Goal: Use online tool/utility: Utilize a website feature to perform a specific function

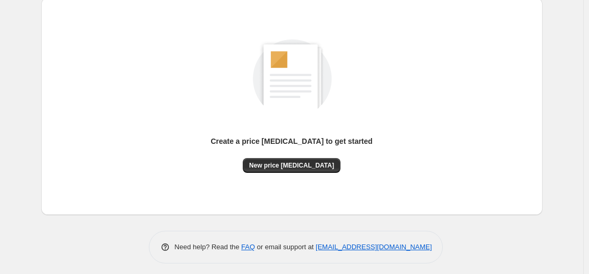
scroll to position [121, 0]
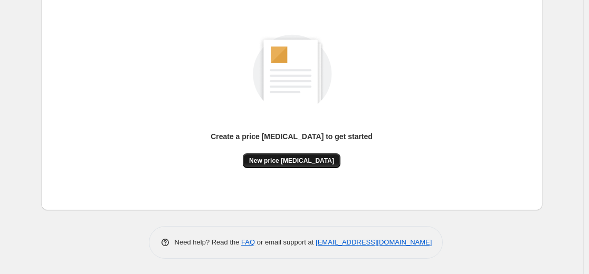
click at [327, 157] on button "New price [MEDICAL_DATA]" at bounding box center [292, 161] width 98 height 15
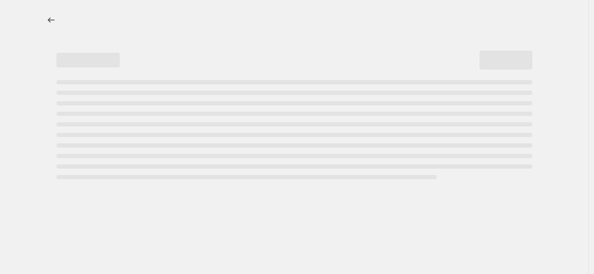
select select "percentage"
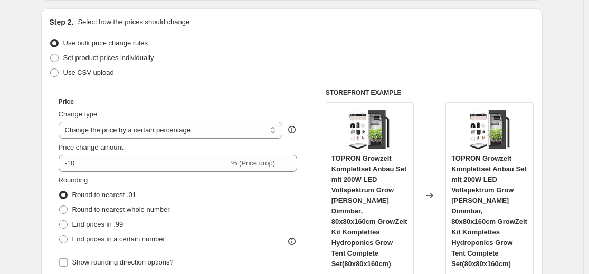
scroll to position [211, 0]
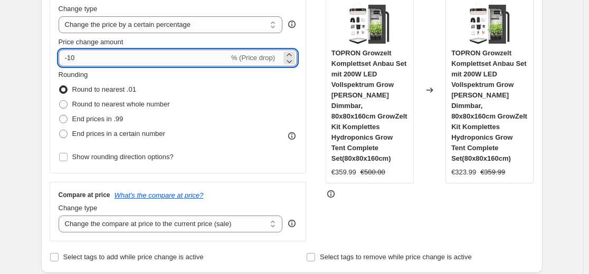
click at [164, 62] on input "-10" at bounding box center [144, 58] width 170 height 17
type input "-1"
type input "-35"
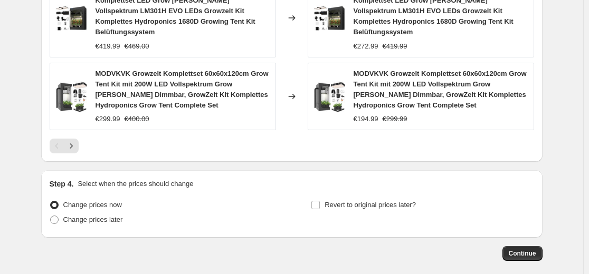
scroll to position [845, 0]
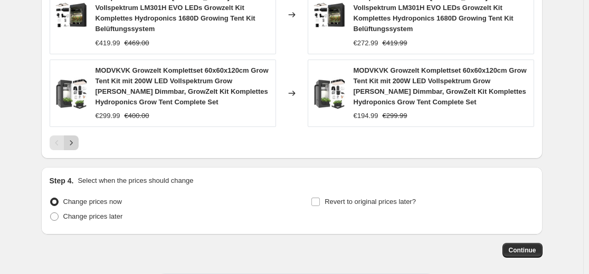
click at [71, 138] on icon "Next" at bounding box center [71, 143] width 11 height 11
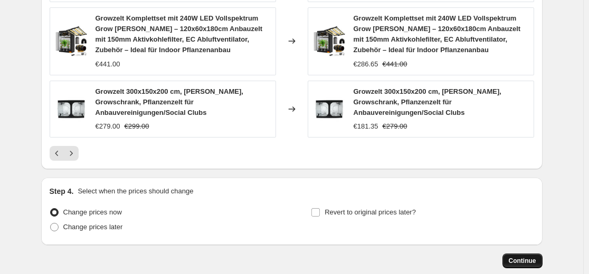
click at [528, 257] on span "Continue" at bounding box center [522, 261] width 27 height 8
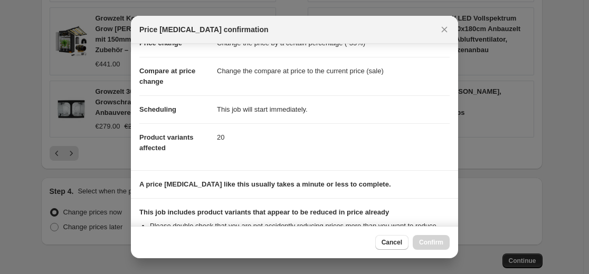
scroll to position [170, 0]
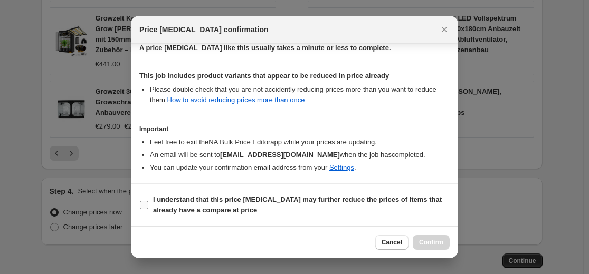
click at [301, 194] on label "I understand that this price change job may further reduce the prices of items …" at bounding box center [294, 205] width 310 height 25
click at [148, 201] on input "I understand that this price change job may further reduce the prices of items …" at bounding box center [144, 205] width 8 height 8
checkbox input "true"
click at [422, 241] on span "Confirm" at bounding box center [431, 243] width 24 height 8
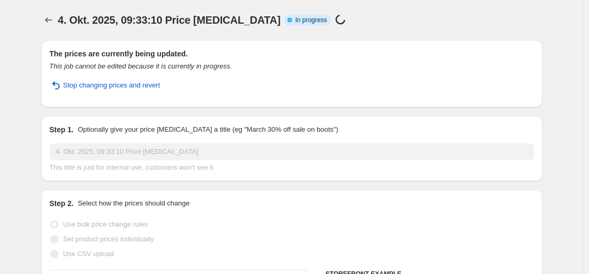
select select "percentage"
